Goal: Obtain resource: Download file/media

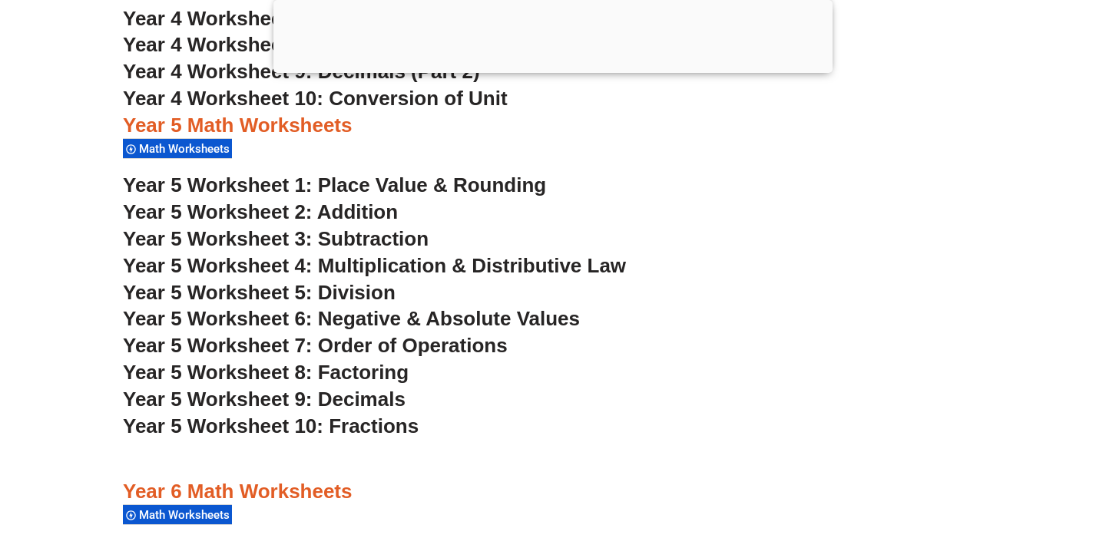
click at [385, 371] on span "Year 5 Worksheet 8: Factoring" at bounding box center [266, 372] width 286 height 23
click at [364, 210] on span "Year 5 Worksheet 2: Addition" at bounding box center [260, 211] width 275 height 23
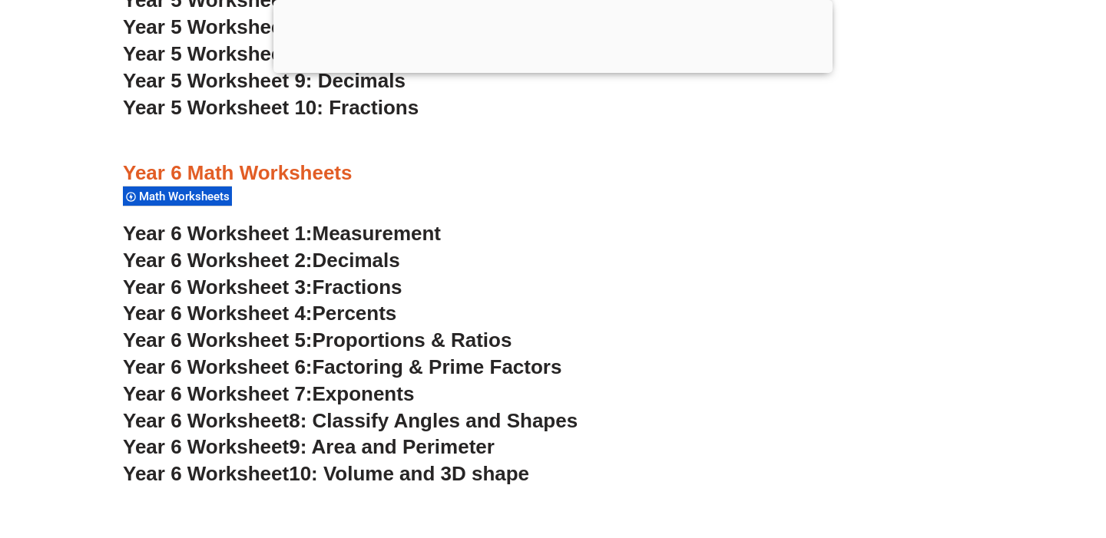
scroll to position [3262, 0]
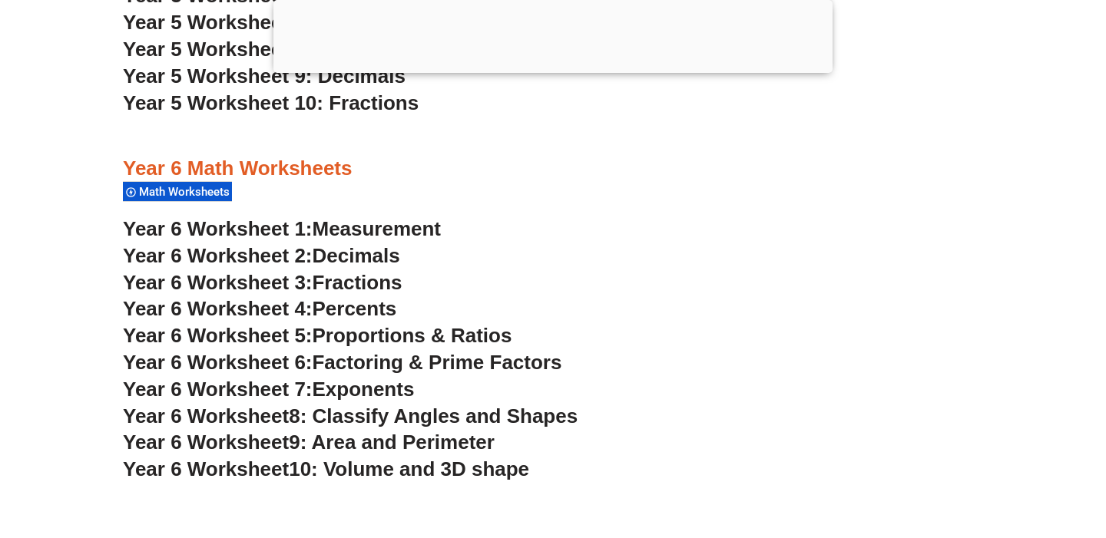
click at [343, 217] on h3 "Year 6 Worksheet 1: Measurement" at bounding box center [553, 230] width 860 height 26
click at [346, 227] on span "Measurement" at bounding box center [377, 228] width 129 height 23
